Goal: Task Accomplishment & Management: Manage account settings

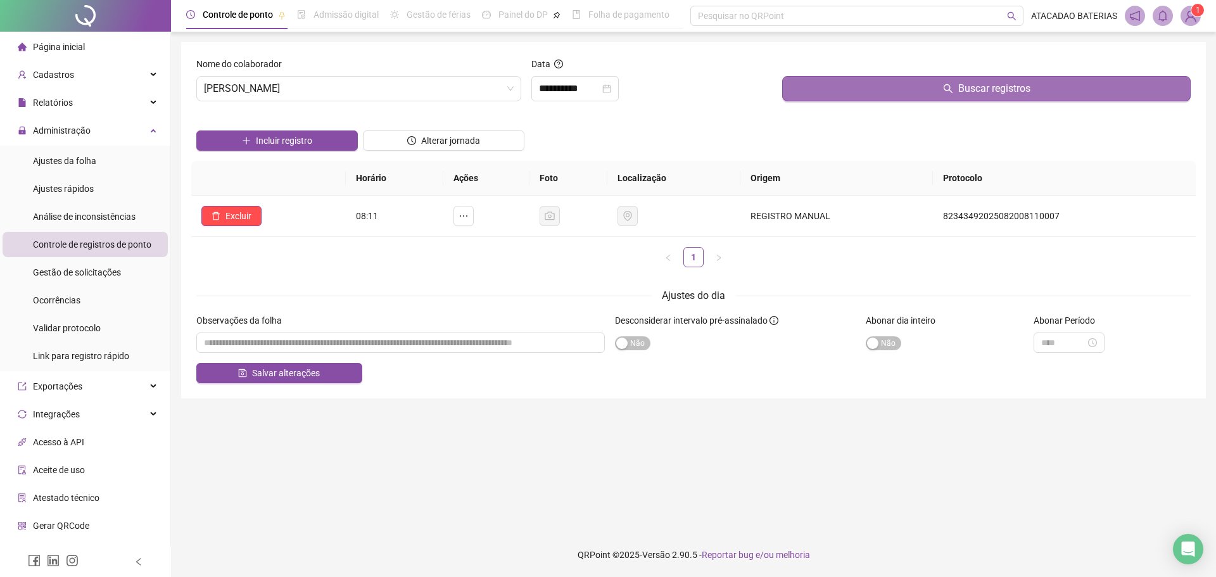
click at [972, 79] on button "Buscar registros" at bounding box center [986, 88] width 408 height 25
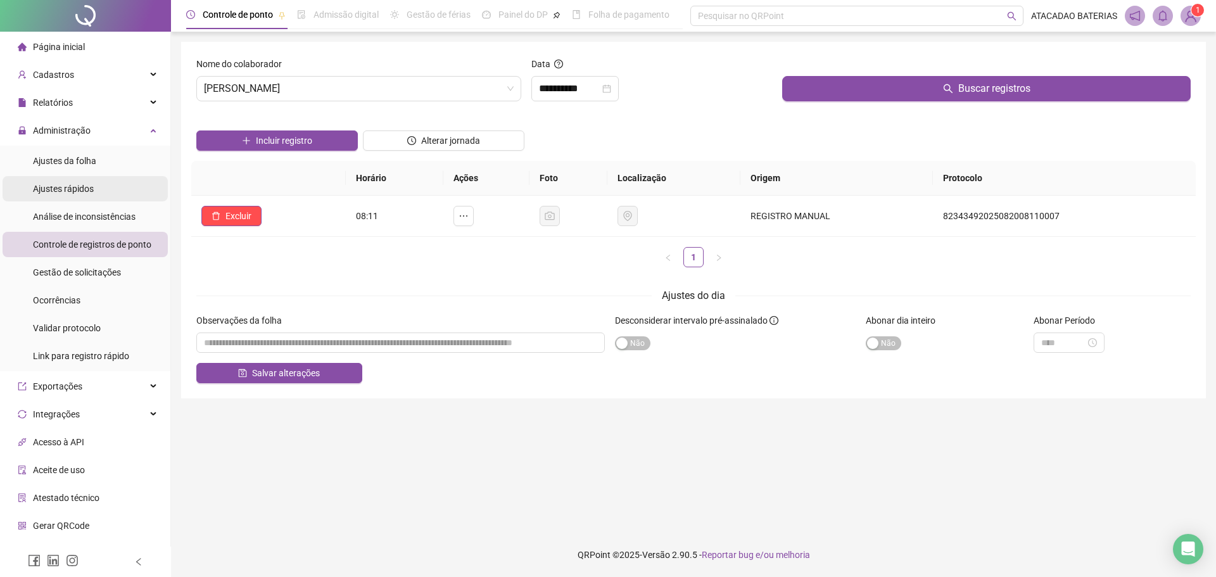
click at [100, 177] on li "Ajustes rápidos" at bounding box center [85, 188] width 165 height 25
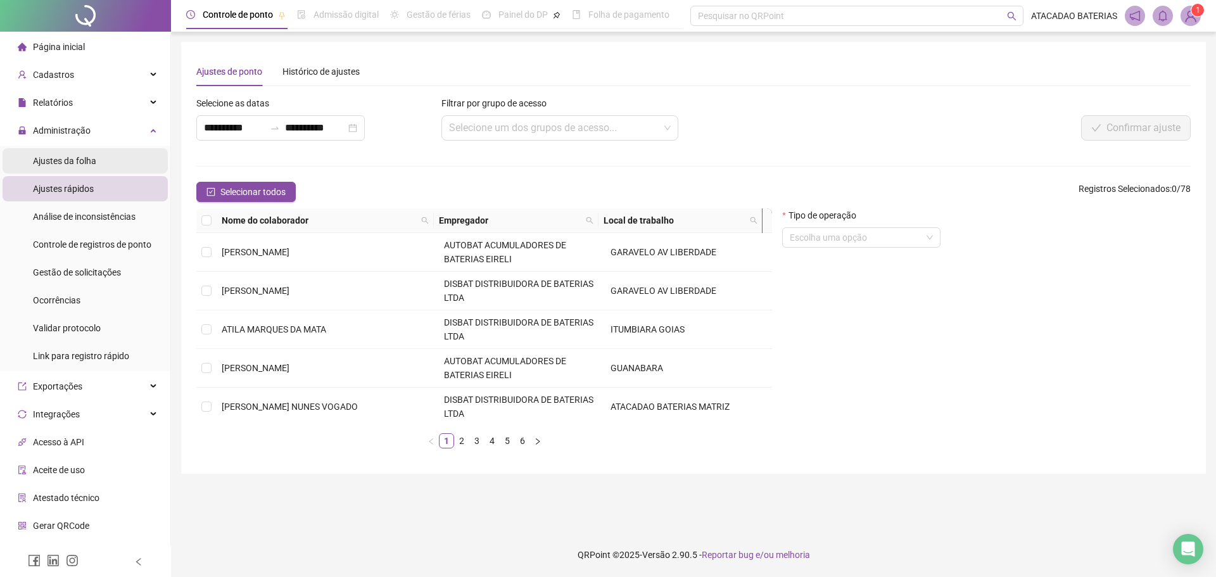
click at [102, 161] on li "Ajustes da folha" at bounding box center [85, 160] width 165 height 25
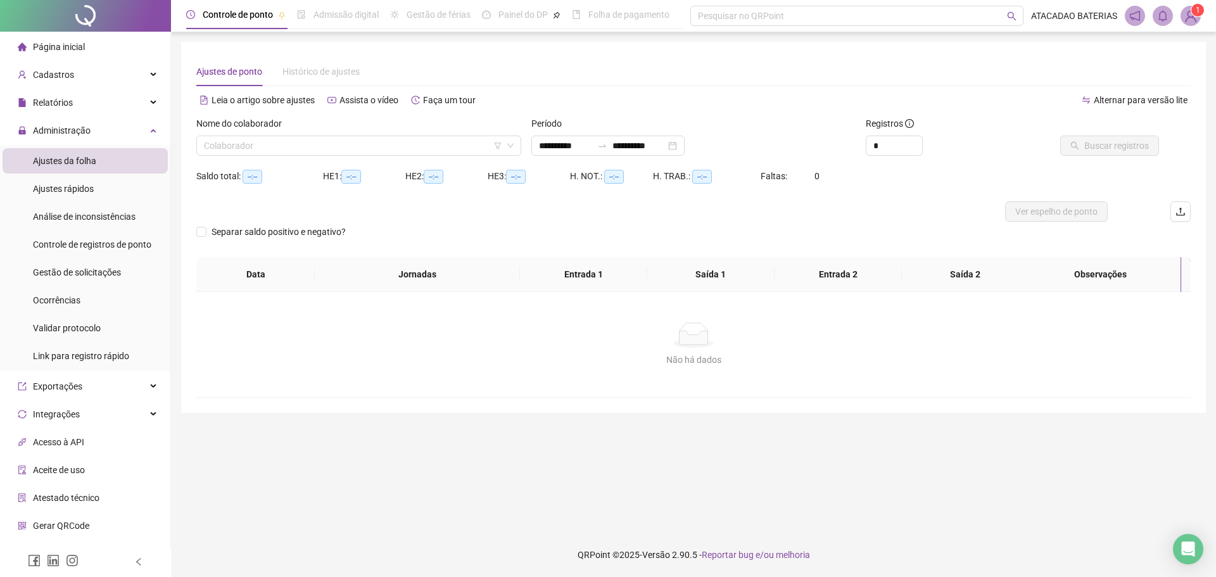
type input "**********"
click at [121, 130] on div "Administração" at bounding box center [85, 130] width 165 height 25
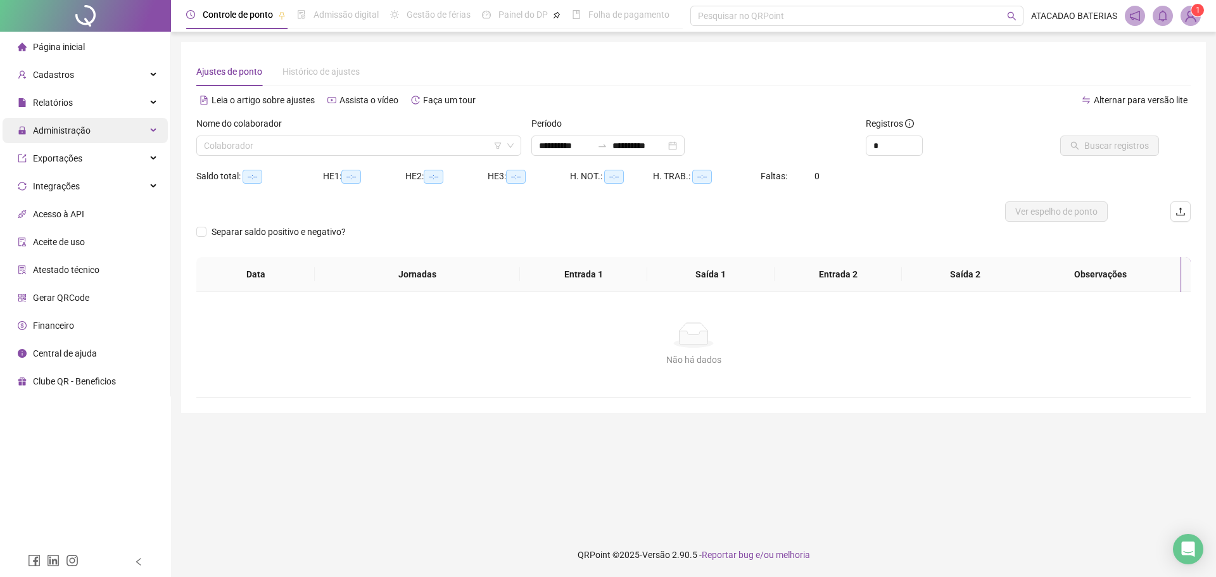
click at [121, 130] on div "Administração" at bounding box center [85, 130] width 165 height 25
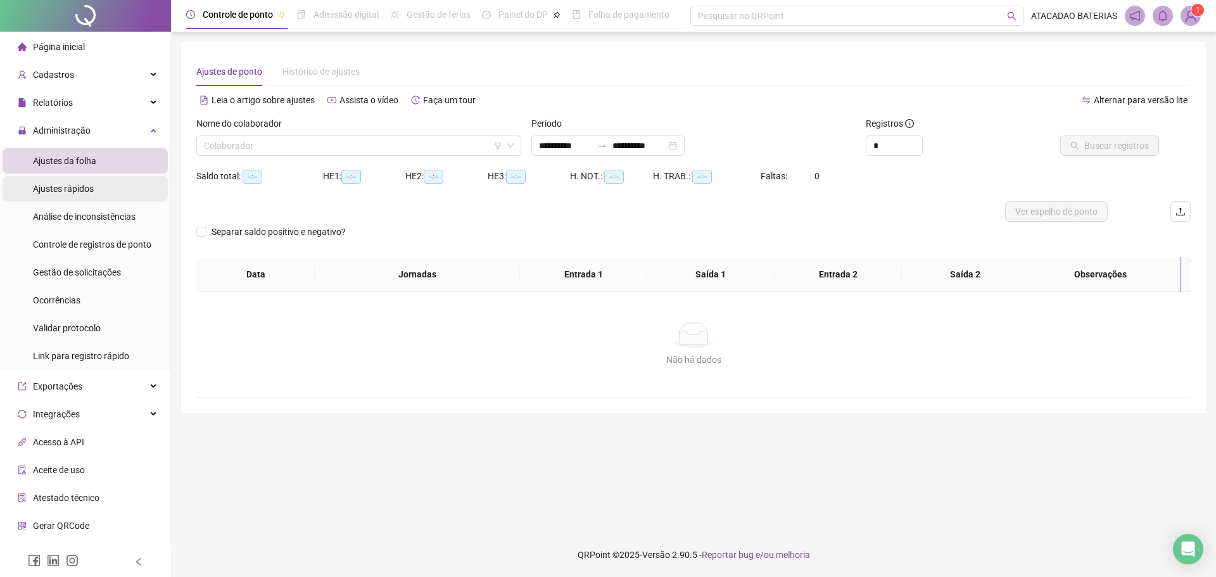
click at [130, 187] on li "Ajustes rápidos" at bounding box center [85, 188] width 165 height 25
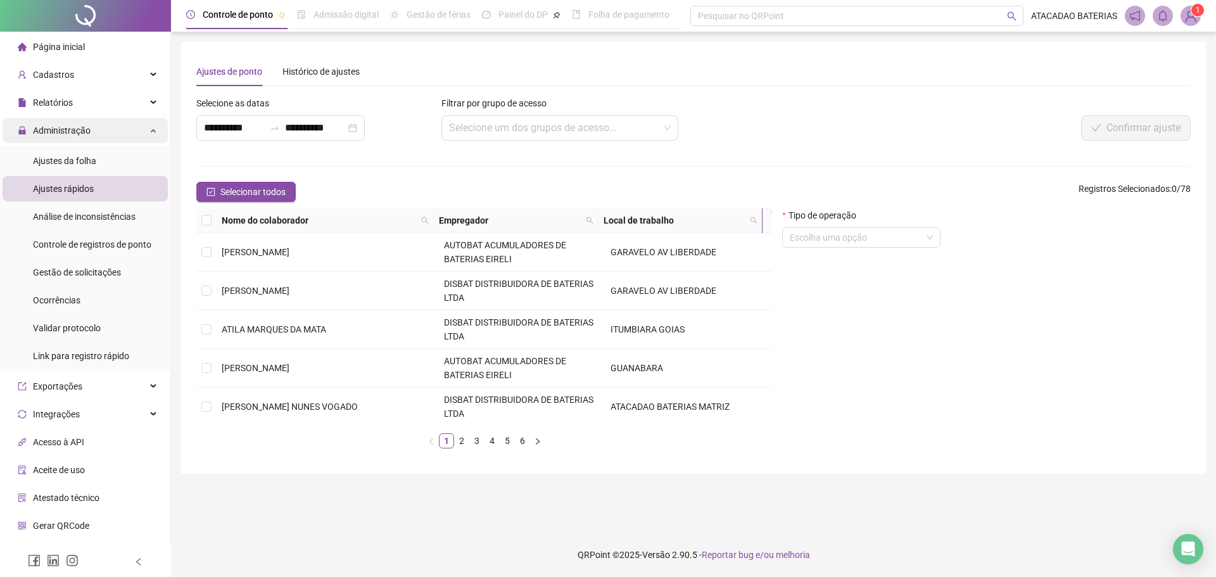
click at [120, 169] on li "Ajustes da folha" at bounding box center [85, 160] width 165 height 25
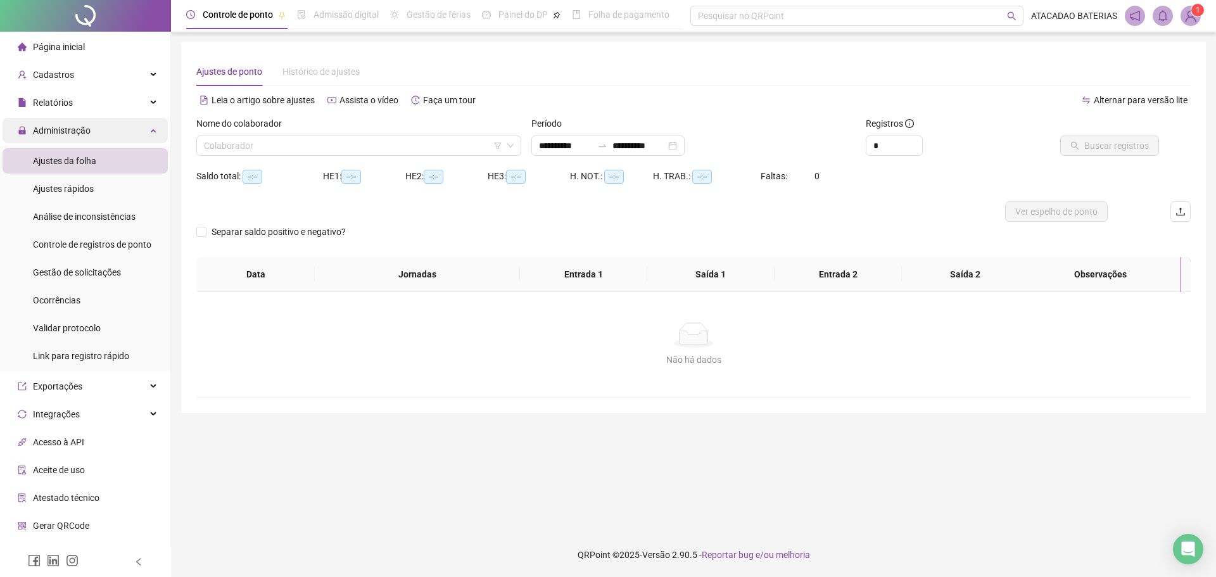
type input "**********"
click at [127, 111] on div "Relatórios" at bounding box center [85, 102] width 165 height 25
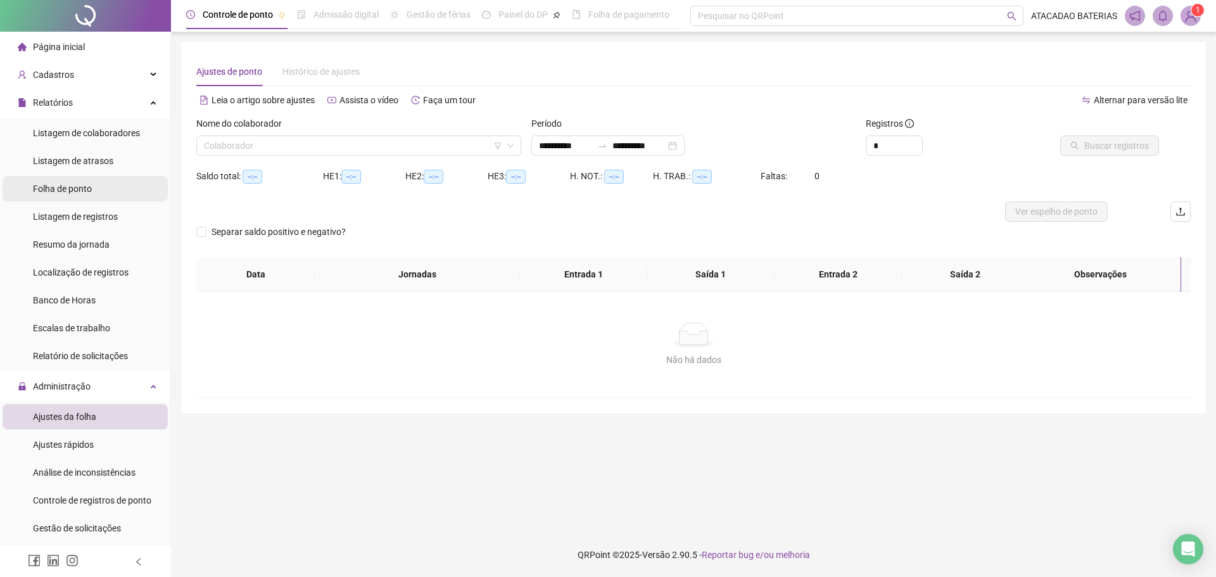
click at [110, 178] on li "Folha de ponto" at bounding box center [85, 188] width 165 height 25
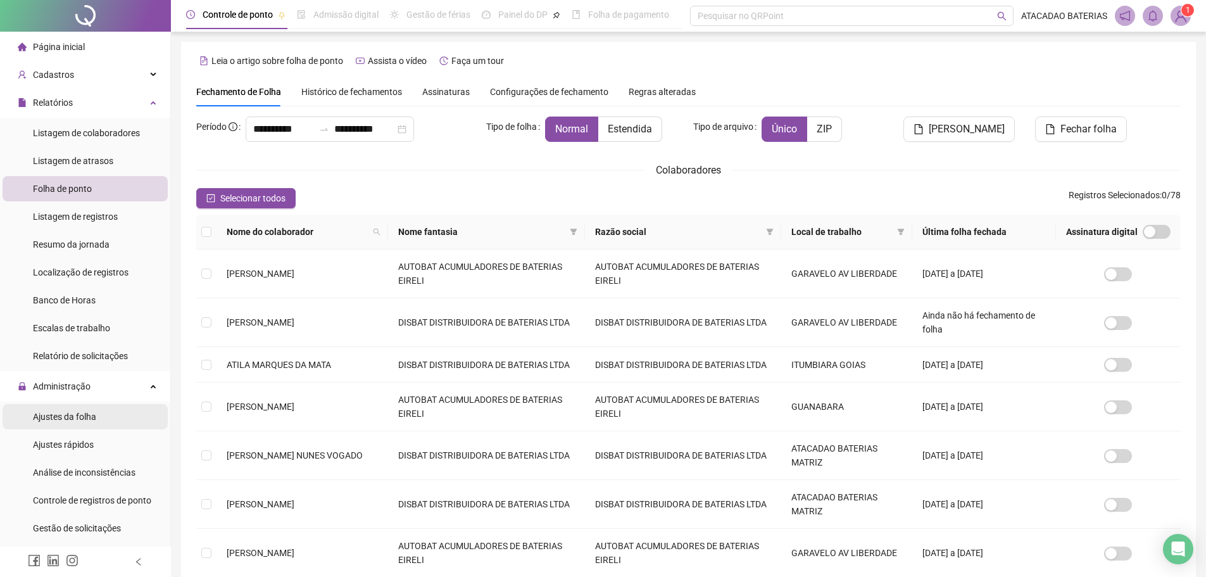
click at [94, 417] on span "Ajustes da folha" at bounding box center [64, 417] width 63 height 10
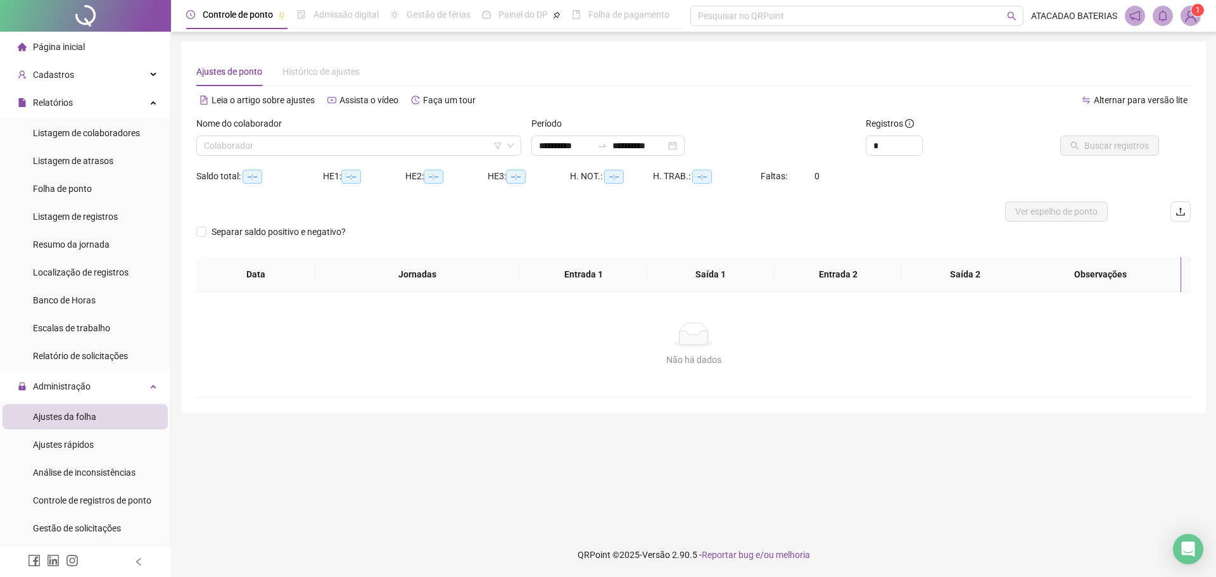
type input "**********"
click at [412, 137] on input "search" at bounding box center [353, 145] width 298 height 19
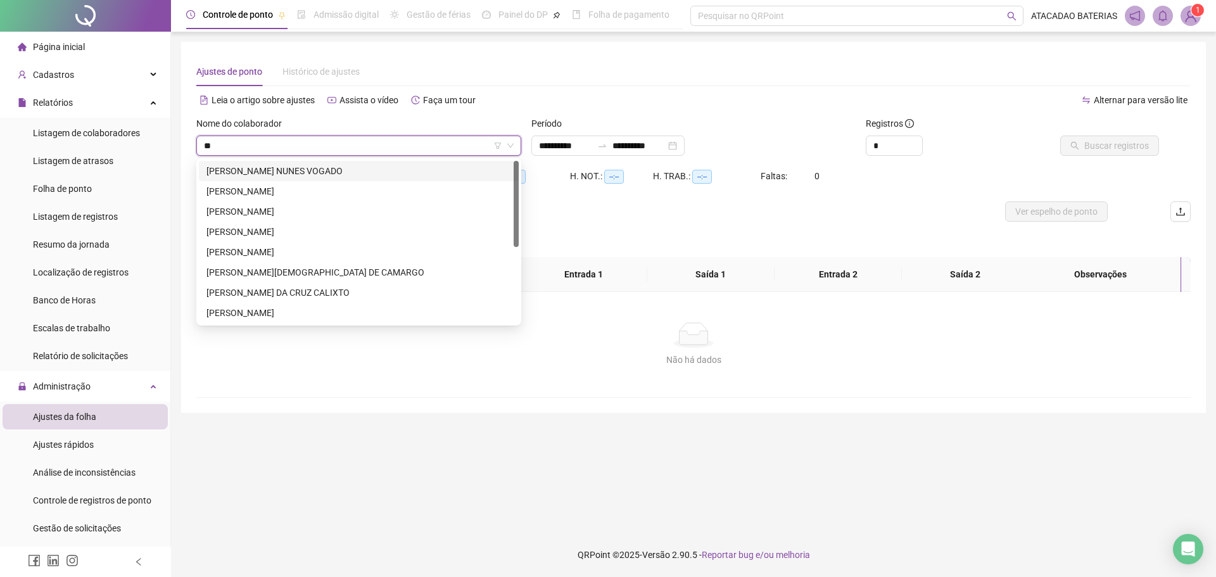
type input "***"
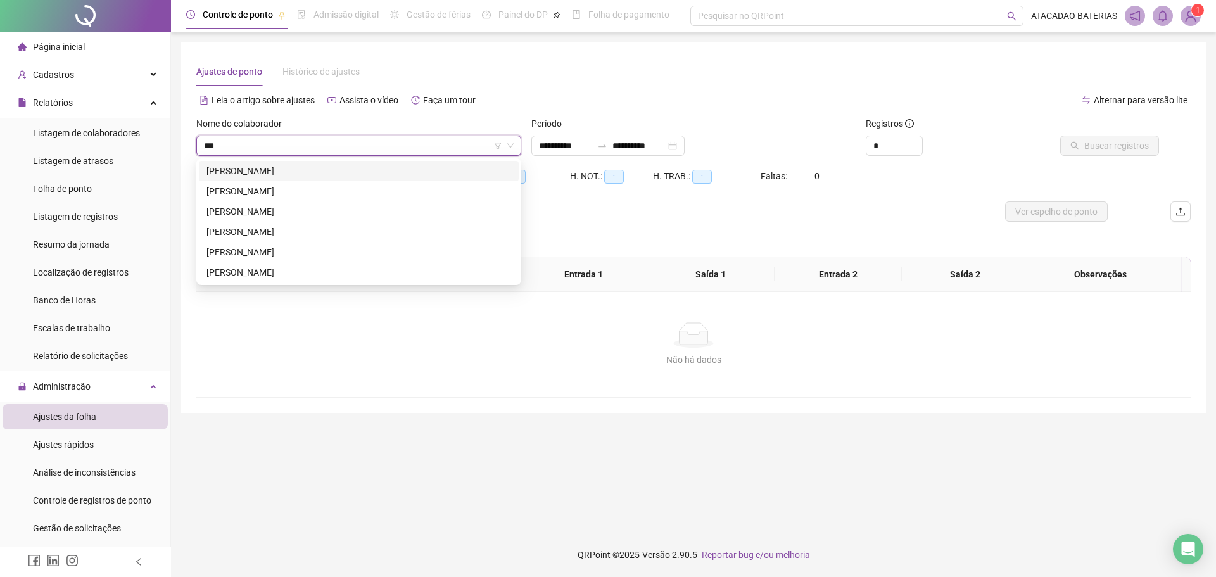
click at [394, 167] on div "[PERSON_NAME]" at bounding box center [358, 171] width 305 height 14
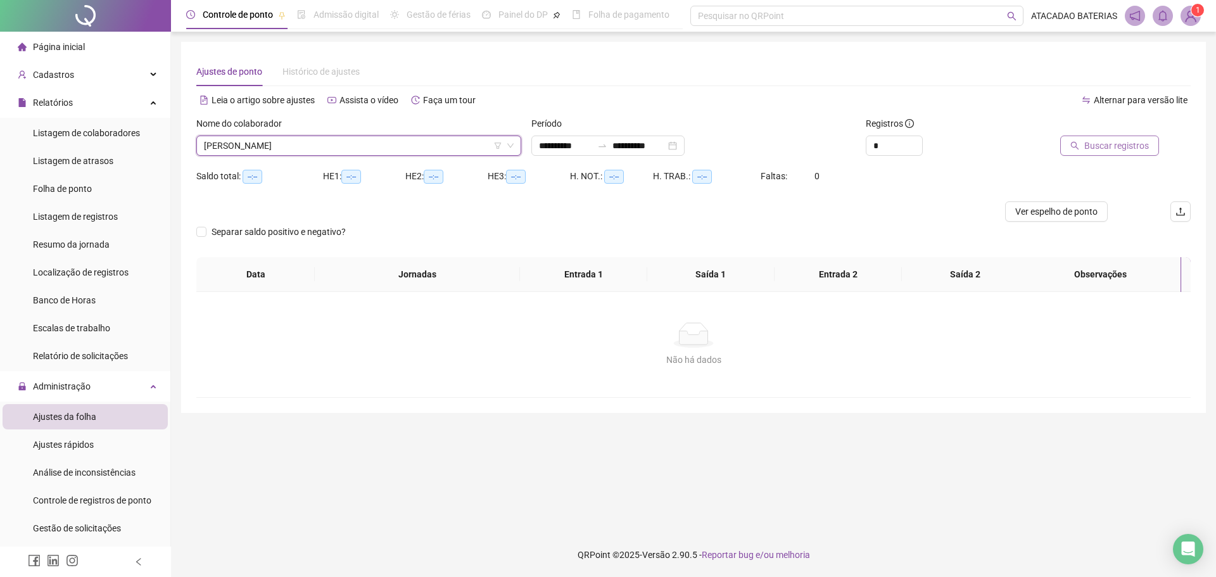
click at [1122, 148] on span "Buscar registros" at bounding box center [1116, 146] width 65 height 14
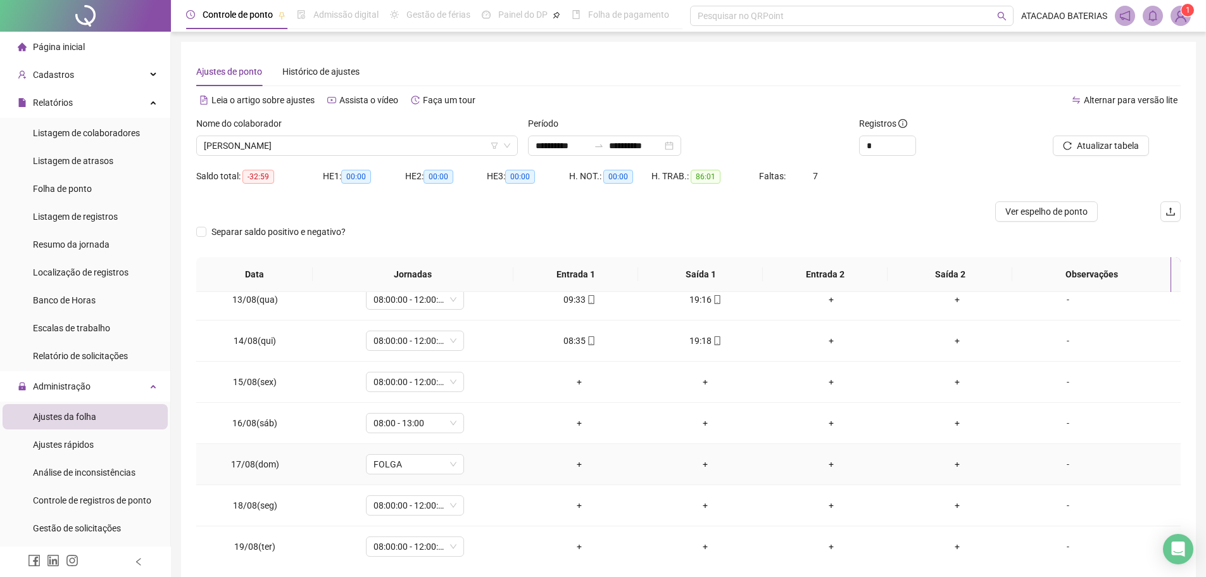
scroll to position [512, 0]
click at [455, 503] on div "08:00:00 - 12:00:00 | 14:00 - 18:00" at bounding box center [415, 500] width 98 height 20
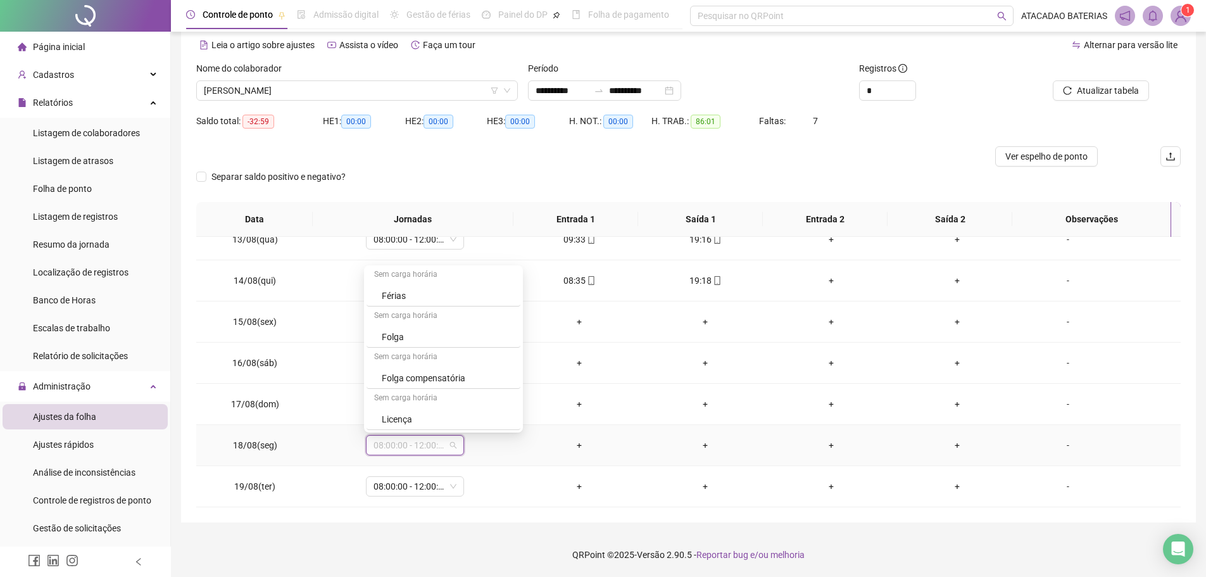
scroll to position [0, 0]
click at [502, 540] on footer "QRPoint © 2025 - Versão 2.90.5 - Reportar bug e/ou melhoria" at bounding box center [688, 555] width 1035 height 44
